Goal: Task Accomplishment & Management: Use online tool/utility

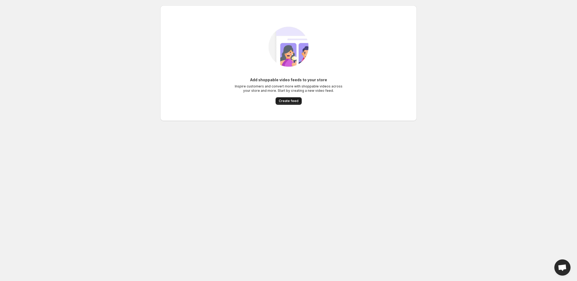
click at [288, 103] on span "Create feed" at bounding box center [289, 101] width 20 height 4
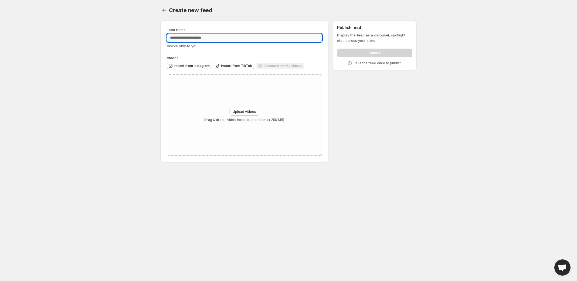
click at [204, 38] on input "Feed name" at bounding box center [244, 37] width 155 height 9
click at [272, 66] on div "Choose from My videos" at bounding box center [281, 66] width 48 height 7
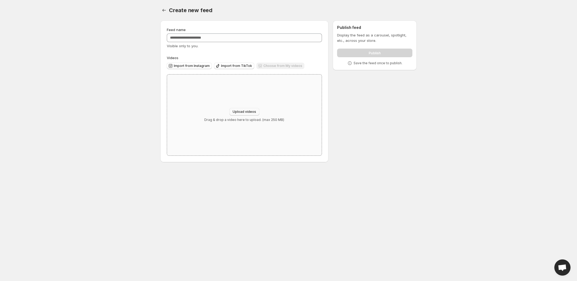
click at [247, 109] on button "Upload videos" at bounding box center [245, 112] width 30 height 8
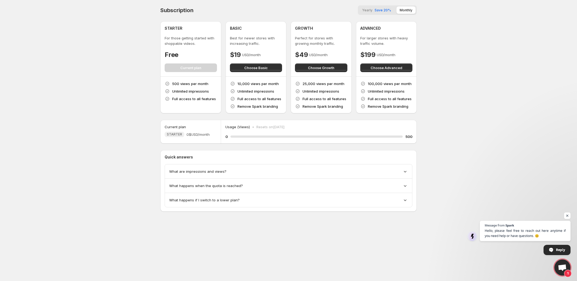
click at [93, 86] on body "Home Feeds Videos Subscription Settings Subscription Yearly Save 20% Monthly ST…" at bounding box center [288, 140] width 577 height 281
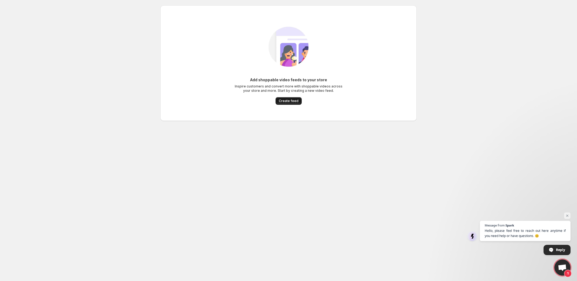
click at [288, 103] on span "Create feed" at bounding box center [289, 101] width 20 height 4
